Goal: Use online tool/utility

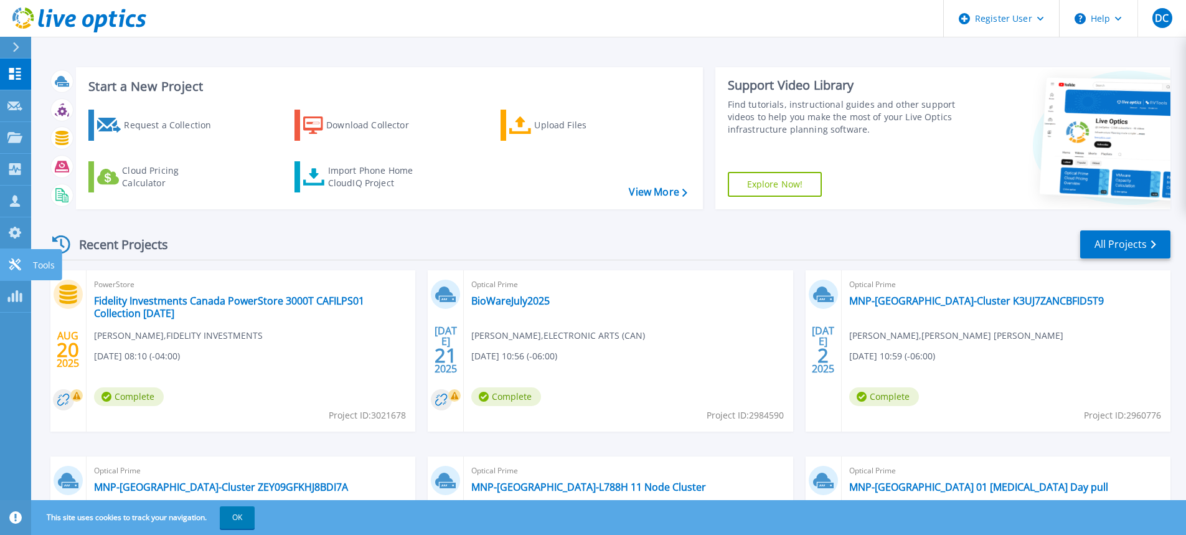
click at [16, 263] on icon at bounding box center [14, 264] width 15 height 12
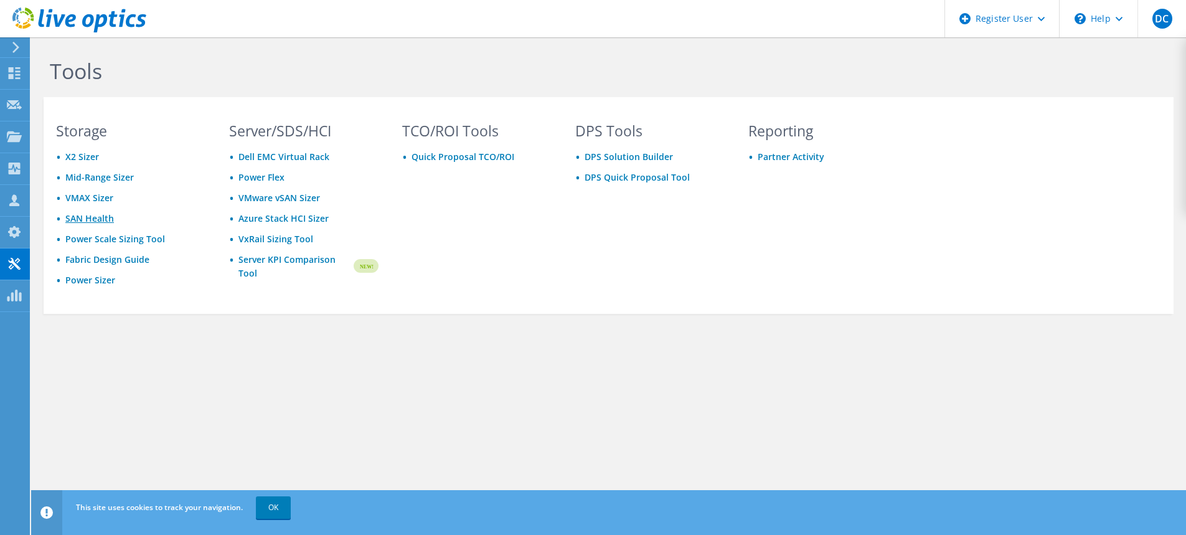
click at [95, 215] on link "SAN Health" at bounding box center [89, 218] width 49 height 12
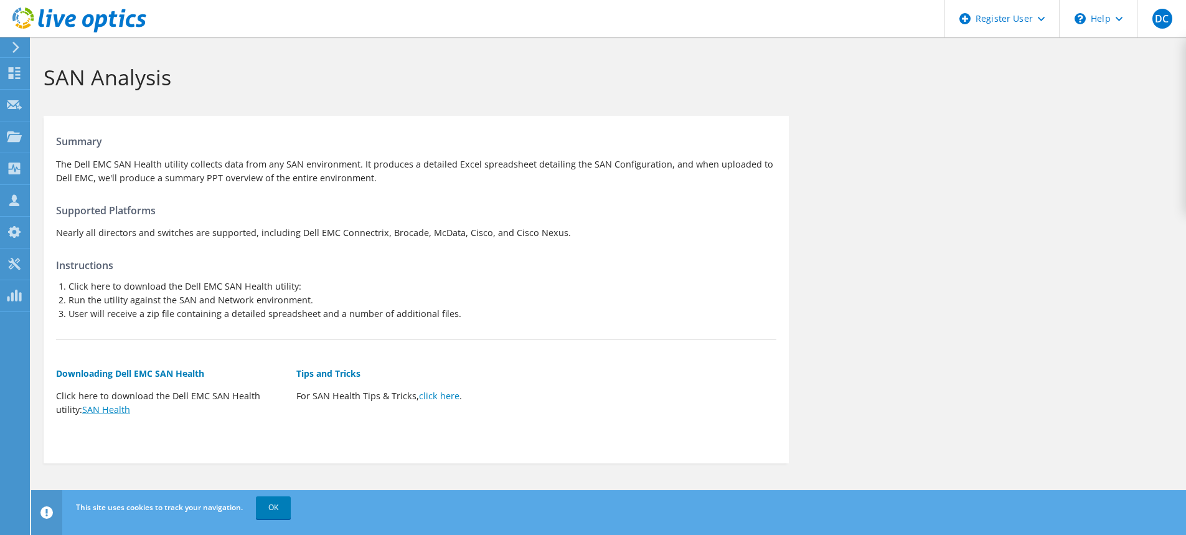
click at [114, 413] on link "SAN Health" at bounding box center [106, 409] width 48 height 12
